Goal: Information Seeking & Learning: Find specific fact

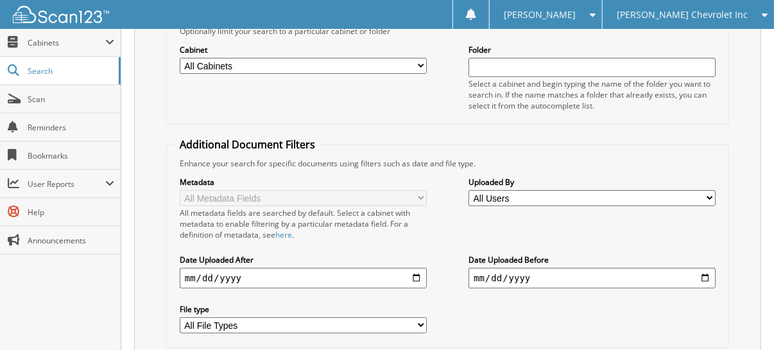
scroll to position [32, 0]
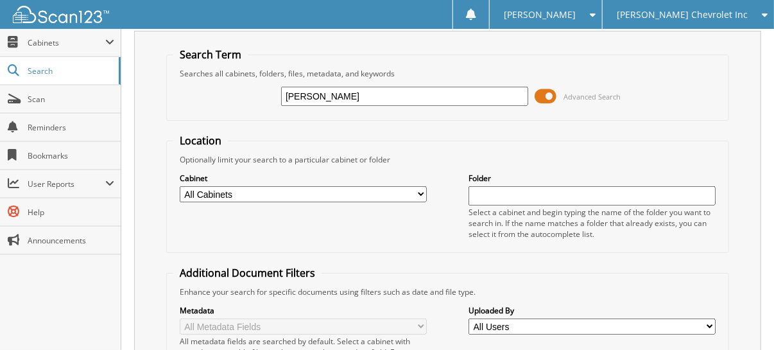
click at [429, 94] on input "[PERSON_NAME]" at bounding box center [404, 96] width 247 height 19
paste input "009039"
type input "009039"
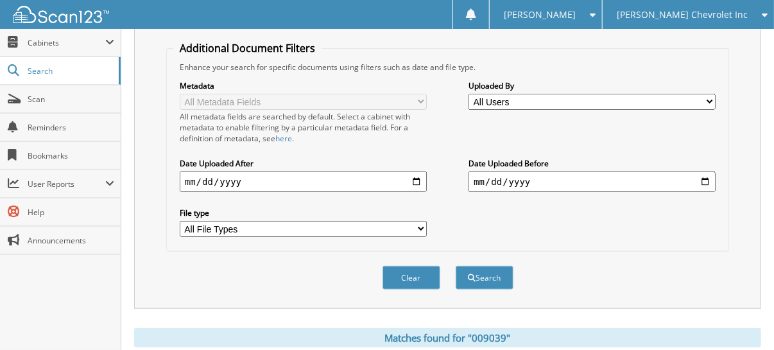
scroll to position [577, 0]
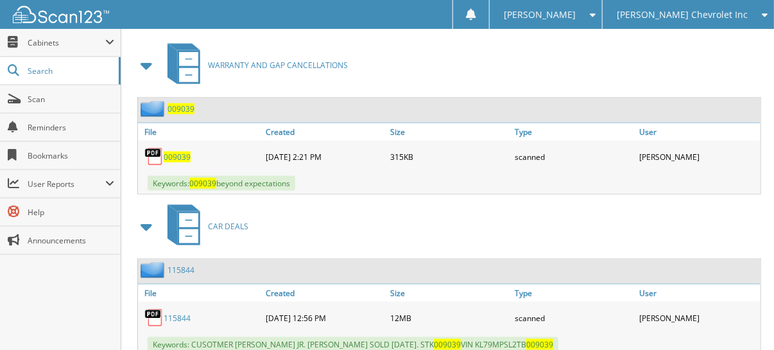
click at [178, 151] on span "009039" at bounding box center [177, 156] width 27 height 11
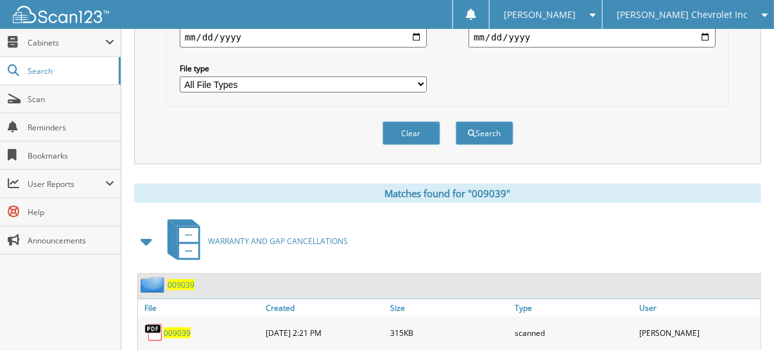
scroll to position [385, 0]
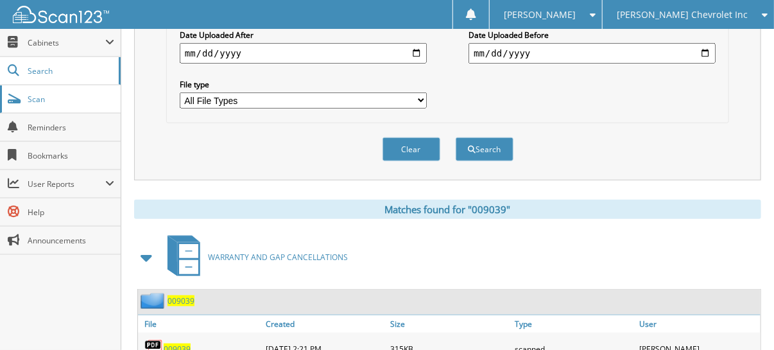
click at [55, 98] on span "Scan" at bounding box center [71, 99] width 87 height 11
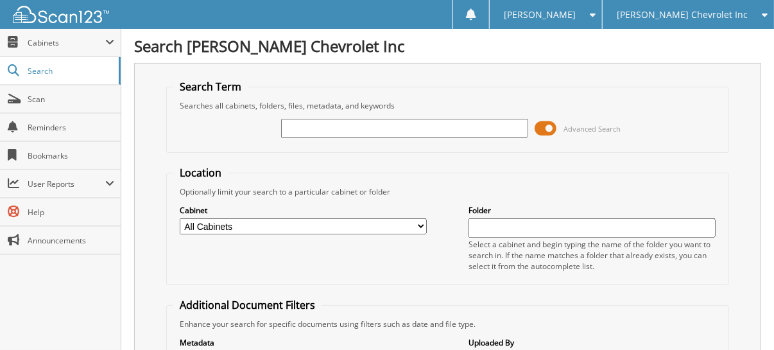
click at [537, 227] on input "text" at bounding box center [592, 227] width 247 height 19
click at [395, 132] on input "text" at bounding box center [404, 128] width 247 height 19
type input "FASL"
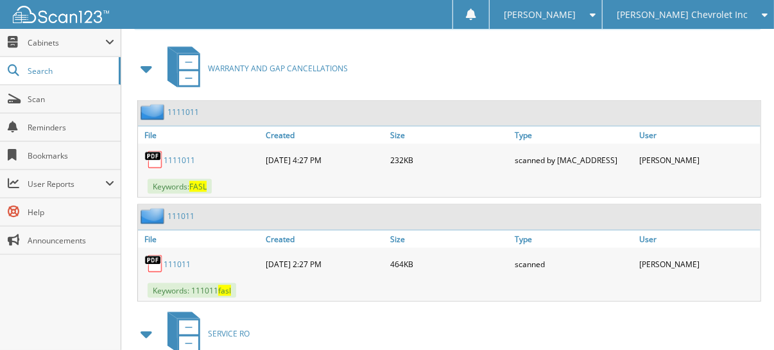
scroll to position [577, 0]
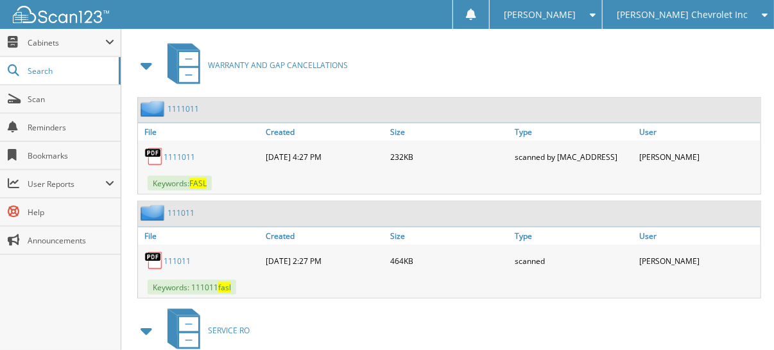
click at [181, 151] on link "1111011" at bounding box center [179, 156] width 31 height 11
click at [182, 255] on link "111011" at bounding box center [177, 260] width 27 height 11
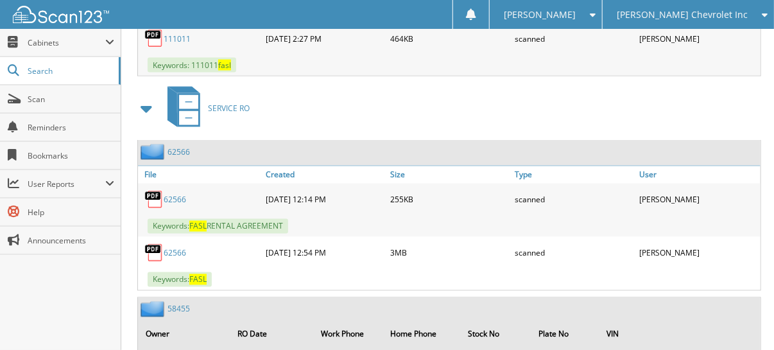
scroll to position [834, 0]
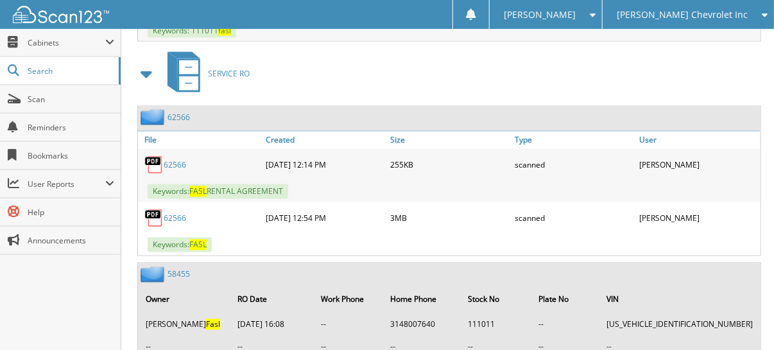
click at [179, 213] on link "62566" at bounding box center [175, 218] width 22 height 11
click at [175, 160] on link "62566" at bounding box center [175, 165] width 22 height 11
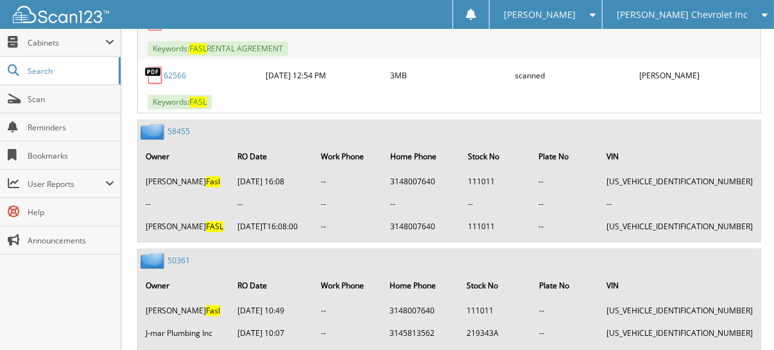
scroll to position [1027, 0]
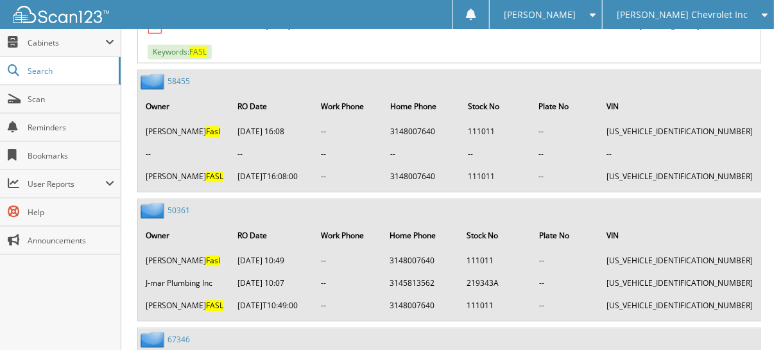
click at [178, 76] on link "58455" at bounding box center [179, 81] width 22 height 11
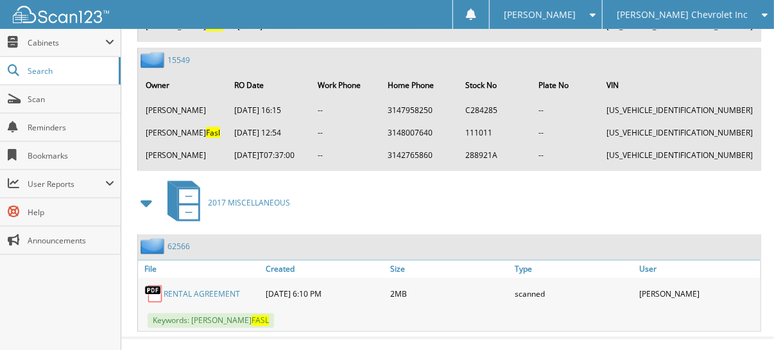
scroll to position [2704, 0]
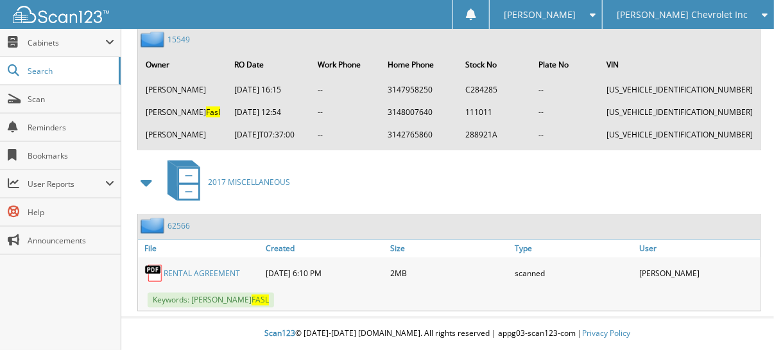
click at [215, 275] on link "RENTAL AGREEMENT" at bounding box center [202, 273] width 76 height 11
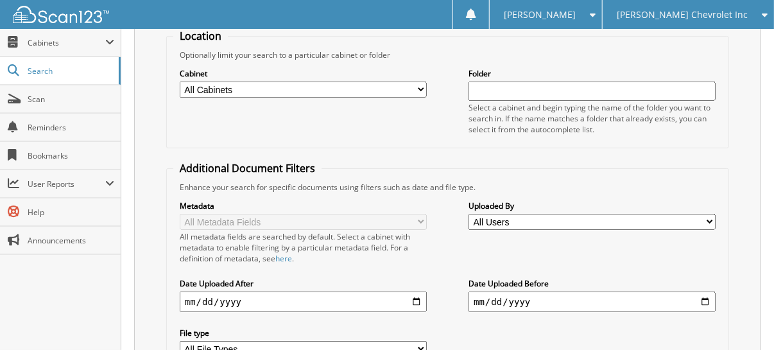
scroll to position [8, 0]
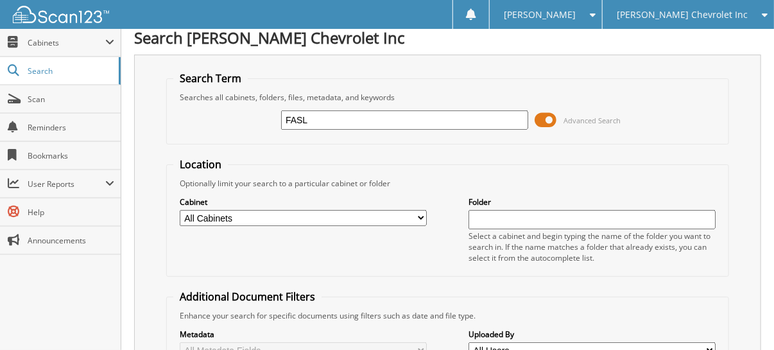
drag, startPoint x: 324, startPoint y: 123, endPoint x: 201, endPoint y: 121, distance: 123.2
click at [201, 121] on div "FASL Advanced Search" at bounding box center [447, 120] width 549 height 35
type input "A93433"
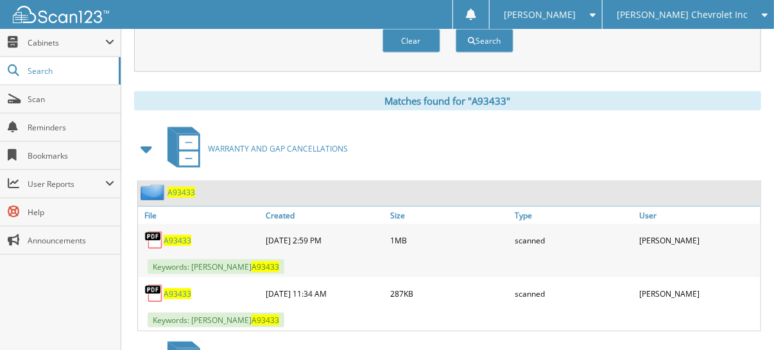
scroll to position [514, 0]
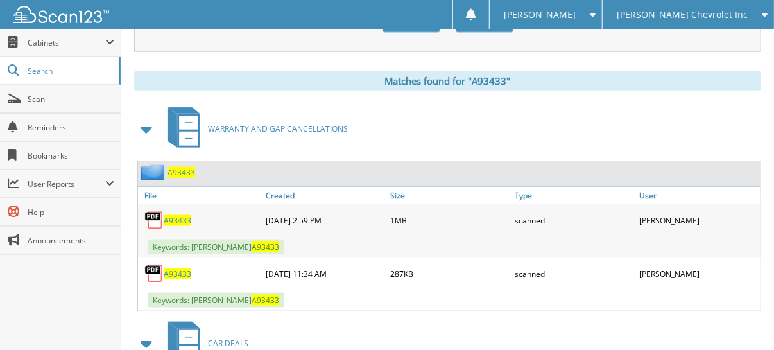
click at [184, 215] on span "A93433" at bounding box center [178, 220] width 28 height 11
click at [179, 215] on span "A93433" at bounding box center [178, 220] width 28 height 11
click at [177, 268] on span "A93433" at bounding box center [178, 273] width 28 height 11
click at [31, 101] on span "Scan" at bounding box center [71, 99] width 87 height 11
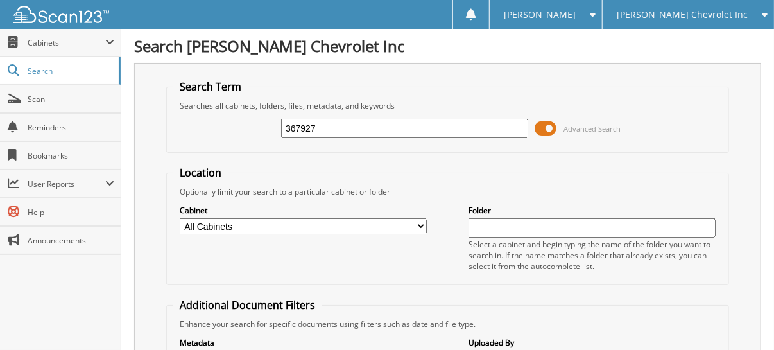
type input "367927"
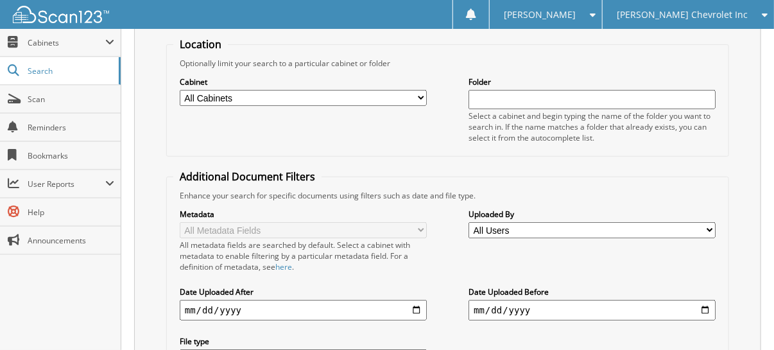
scroll to position [64, 0]
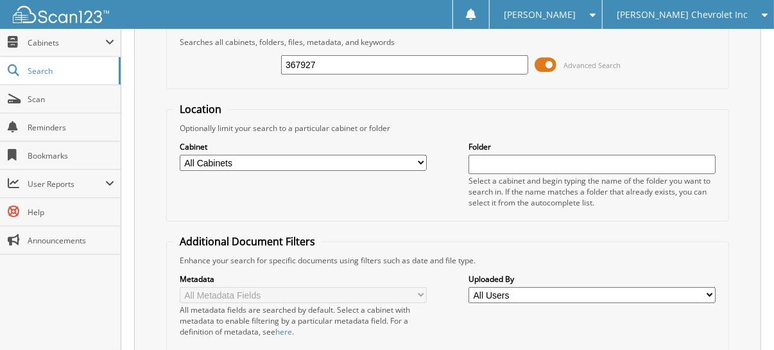
drag, startPoint x: 352, startPoint y: 57, endPoint x: 269, endPoint y: 62, distance: 82.9
click at [269, 62] on div "367927 Advanced Search" at bounding box center [447, 64] width 549 height 35
type input "C49320"
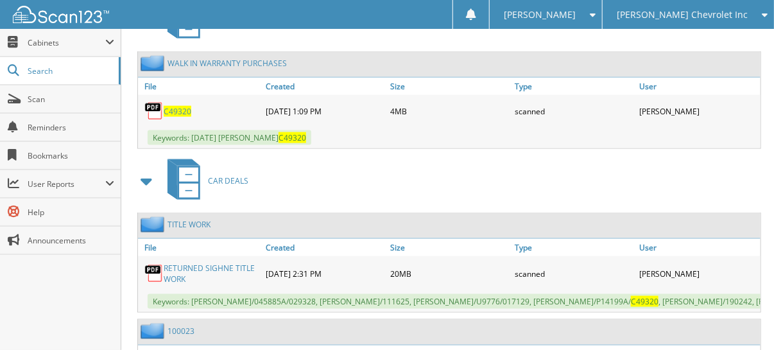
scroll to position [564, 0]
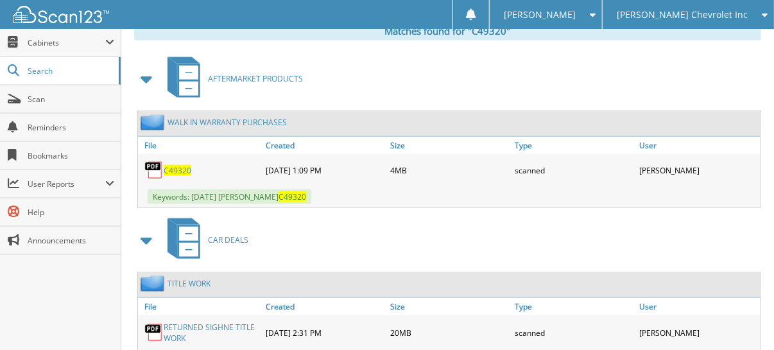
click at [148, 229] on span at bounding box center [147, 240] width 18 height 23
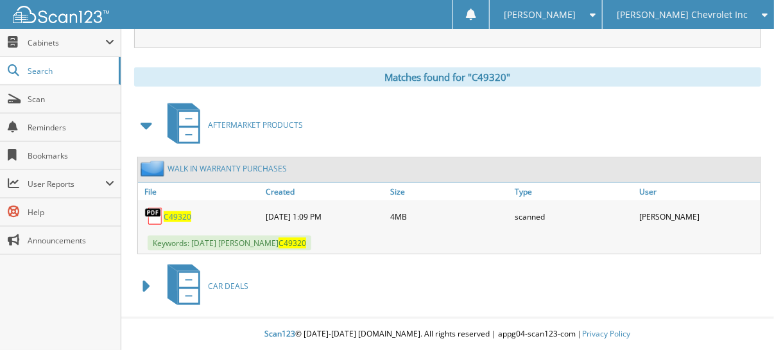
scroll to position [501, 0]
